Goal: Information Seeking & Learning: Learn about a topic

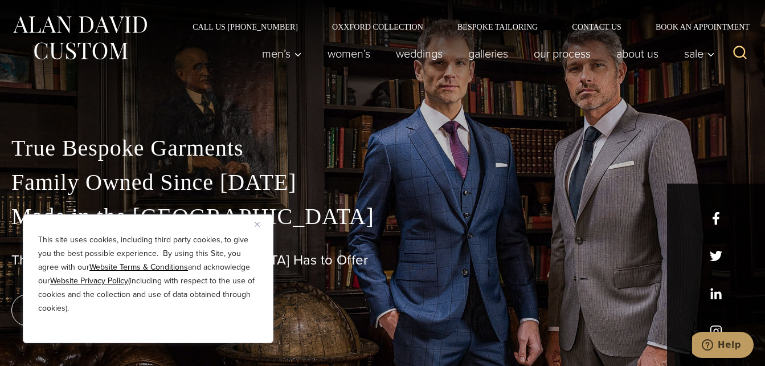
click at [267, 191] on p "True Bespoke Garments Family Owned Since [DATE] Made in [GEOGRAPHIC_DATA]" at bounding box center [382, 182] width 742 height 103
click at [253, 222] on div "This site uses cookies, including third party cookies, to give you the best pos…" at bounding box center [148, 278] width 251 height 129
click at [255, 219] on div "This site uses cookies, including third party cookies, to give you the best pos…" at bounding box center [148, 278] width 251 height 129
click at [257, 224] on img "Close" at bounding box center [257, 224] width 5 height 5
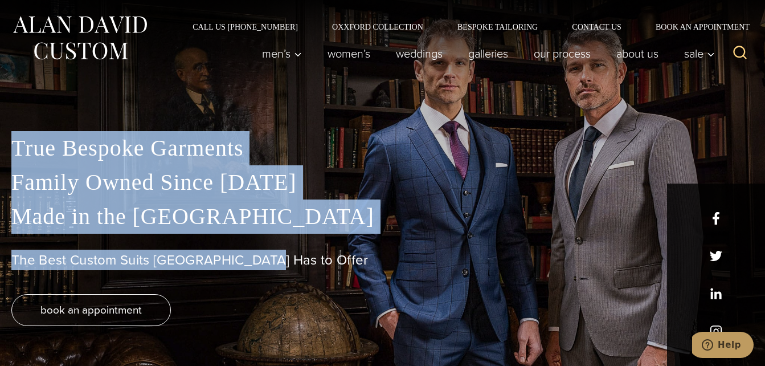
drag, startPoint x: 15, startPoint y: 144, endPoint x: 266, endPoint y: 259, distance: 275.8
click at [266, 259] on div "True Bespoke Garments Family Owned Since [DATE] Made in [GEOGRAPHIC_DATA] The B…" at bounding box center [382, 248] width 765 height 235
copy div "True Bespoke Garments Family Owned Since [DATE] Made in the [GEOGRAPHIC_DATA] T…"
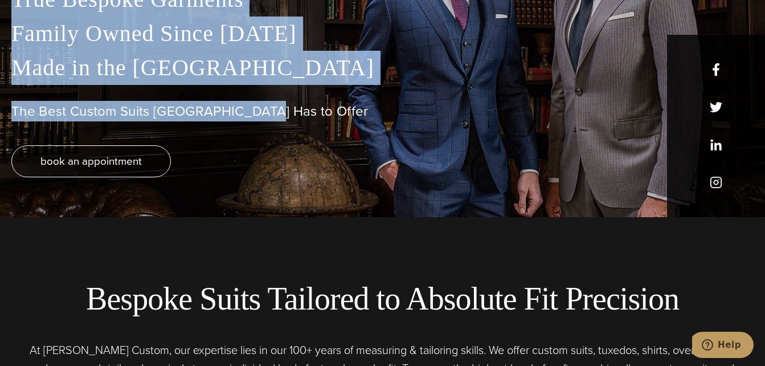
scroll to position [114, 0]
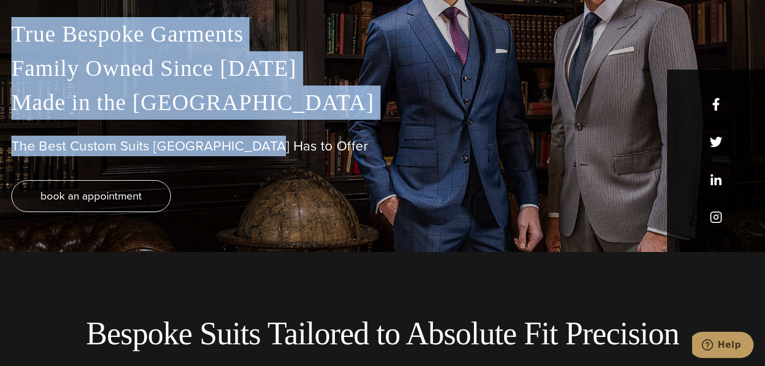
copy div "True Bespoke Garments Family Owned Since [DATE] Made in the [GEOGRAPHIC_DATA] T…"
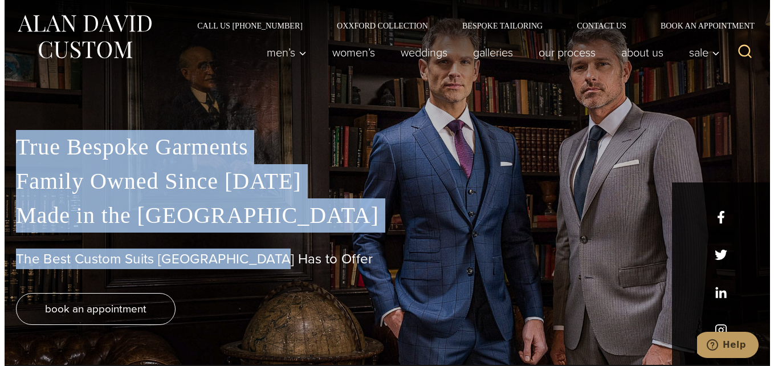
scroll to position [0, 0]
